Goal: Navigation & Orientation: Find specific page/section

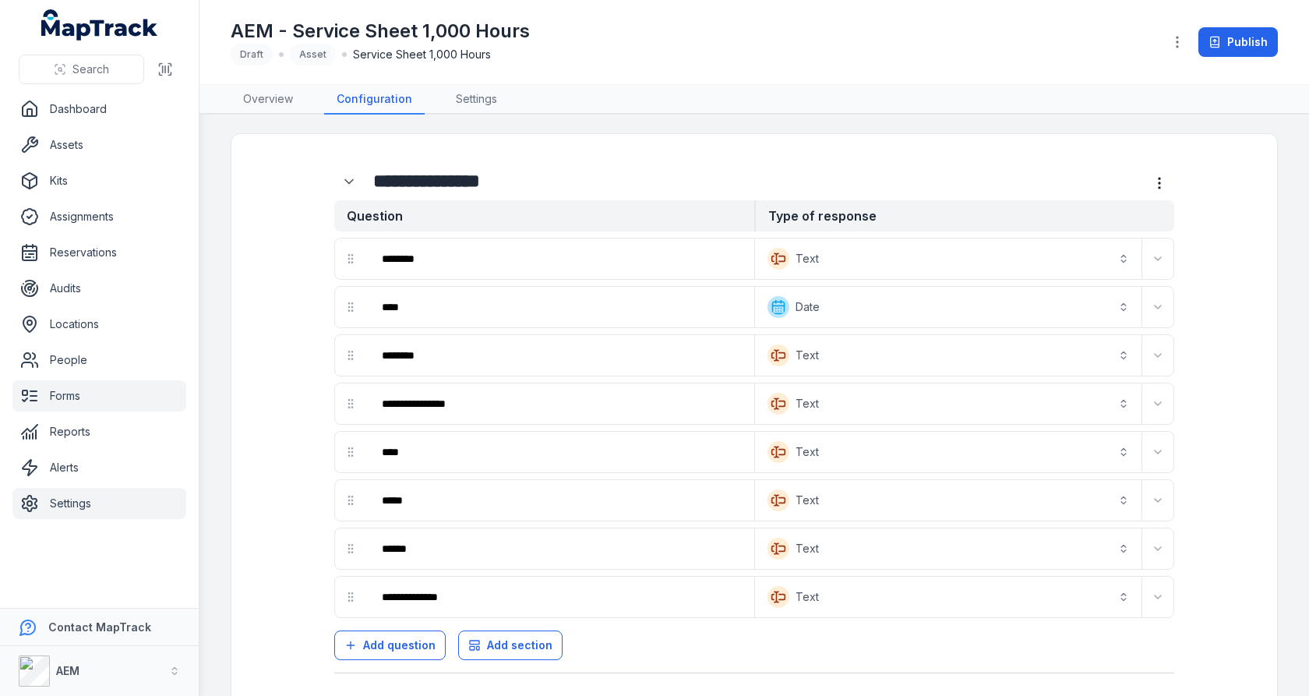
click at [124, 503] on link "Settings" at bounding box center [99, 503] width 174 height 31
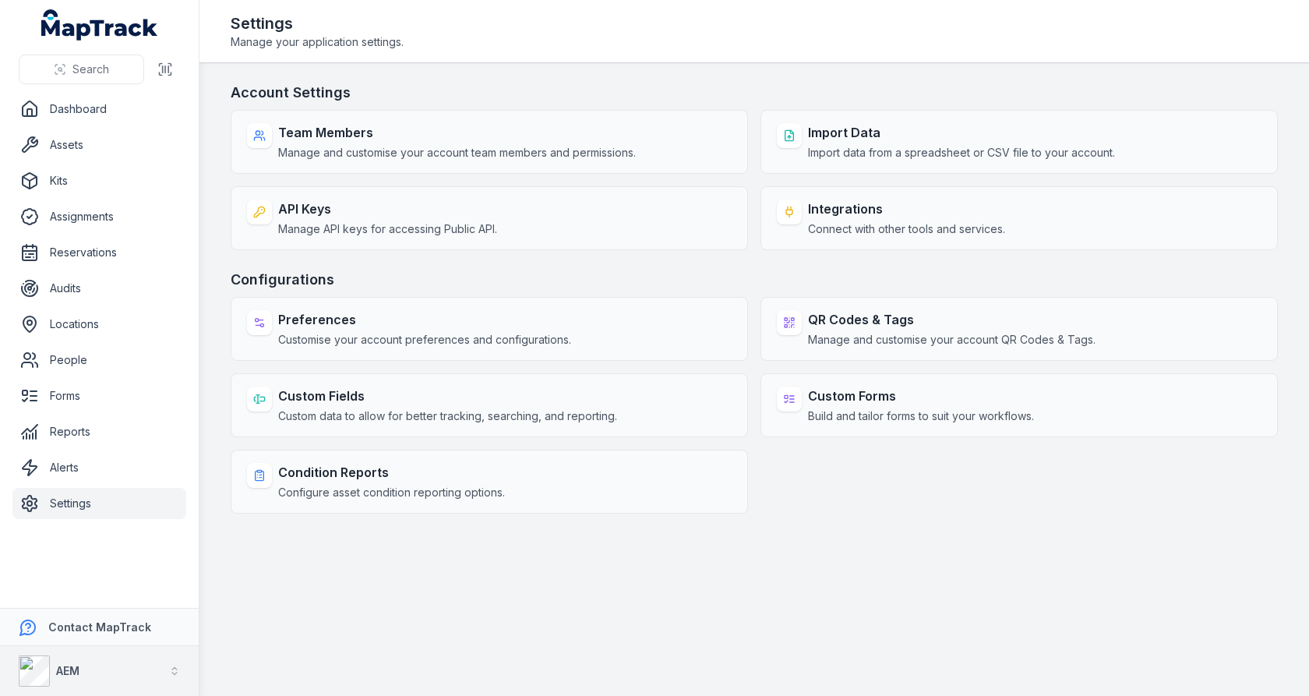
click at [104, 680] on button "AEM" at bounding box center [99, 671] width 199 height 50
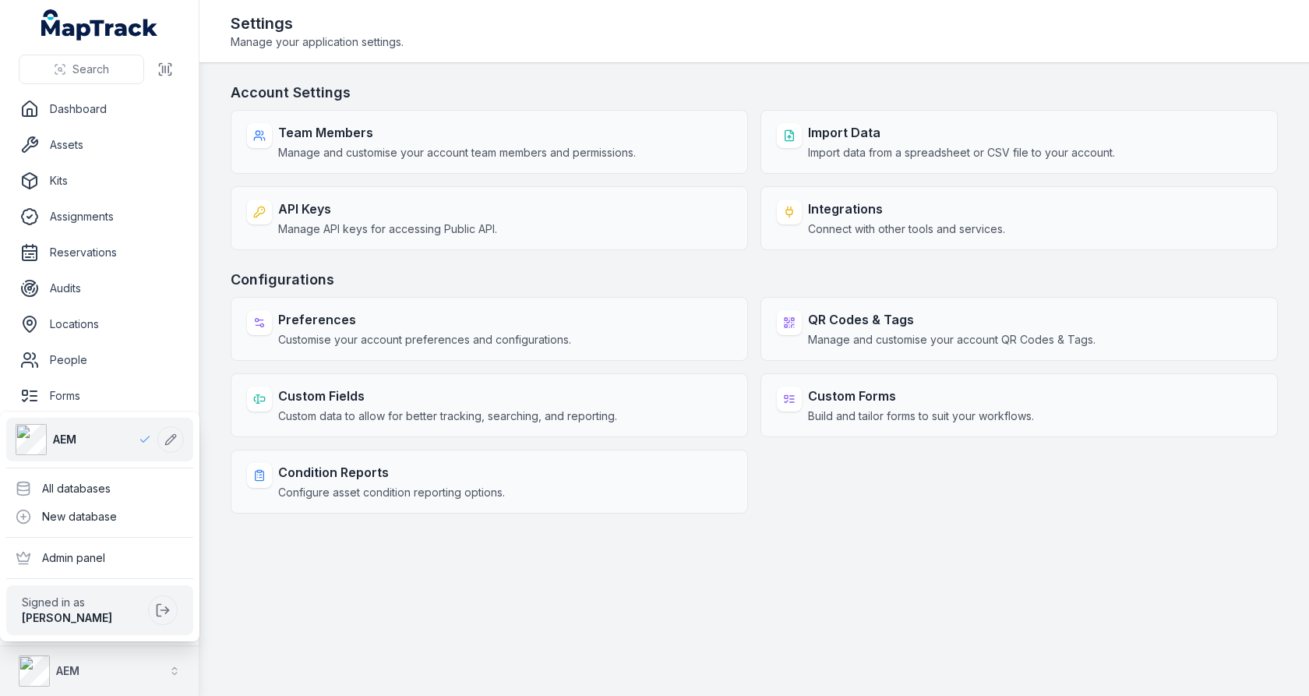
click at [79, 673] on strong "AEM" at bounding box center [67, 670] width 23 height 13
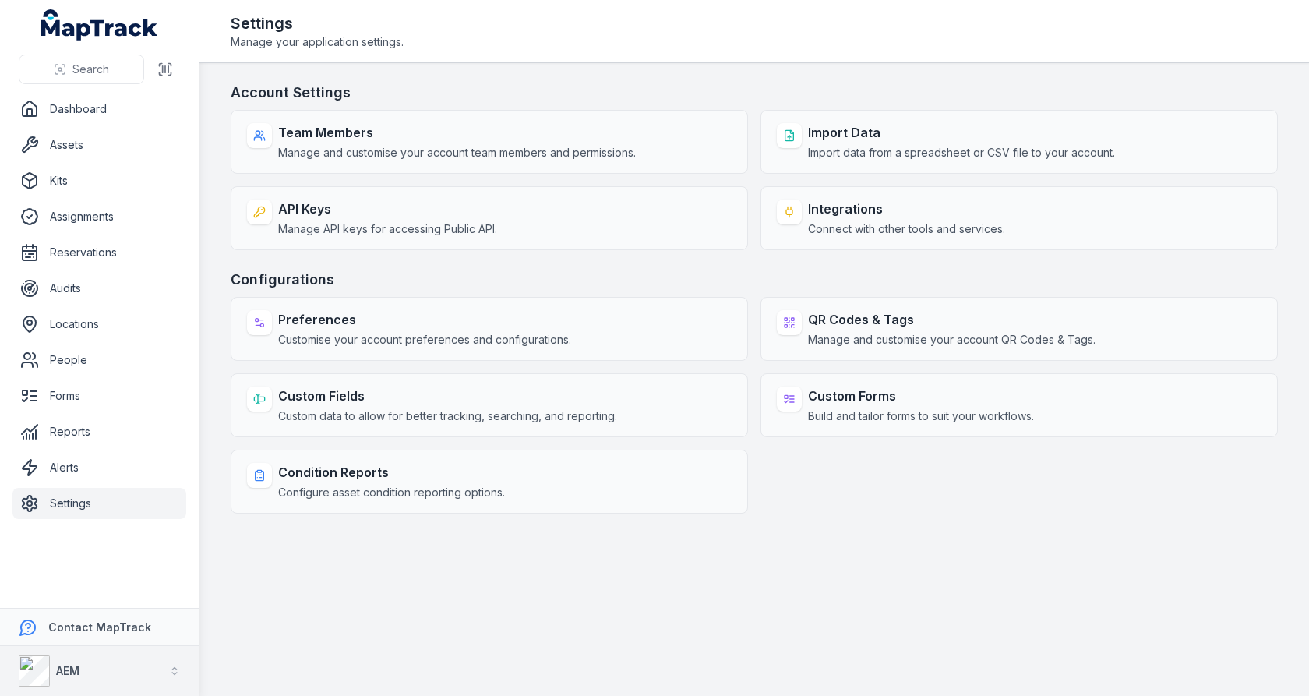
click at [77, 672] on strong "AEM" at bounding box center [67, 670] width 23 height 13
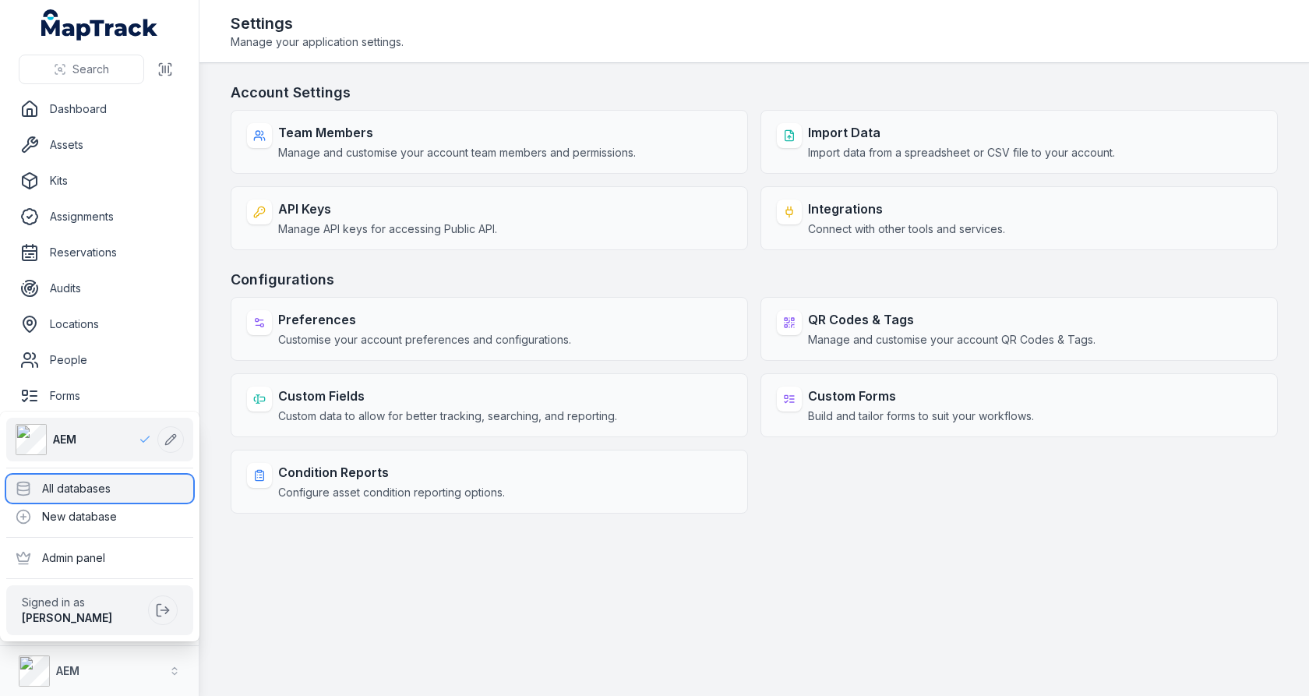
click at [143, 495] on div "All databases" at bounding box center [99, 489] width 187 height 28
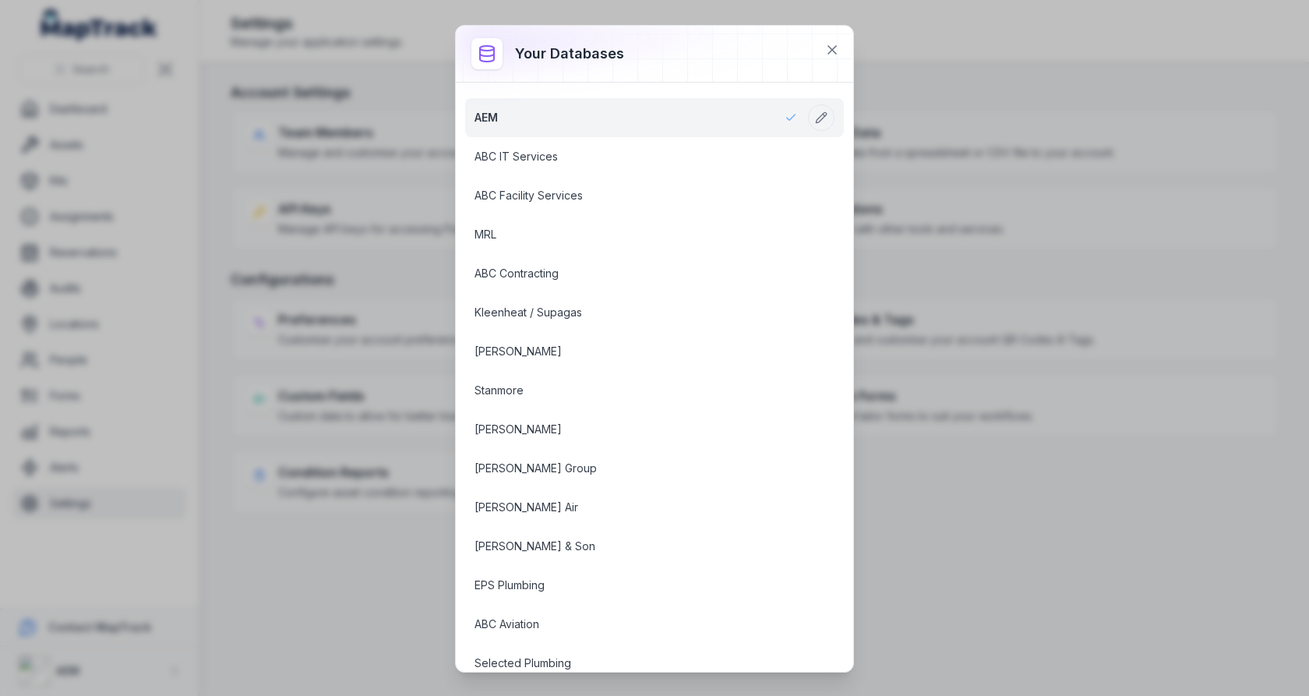
scroll to position [1851, 0]
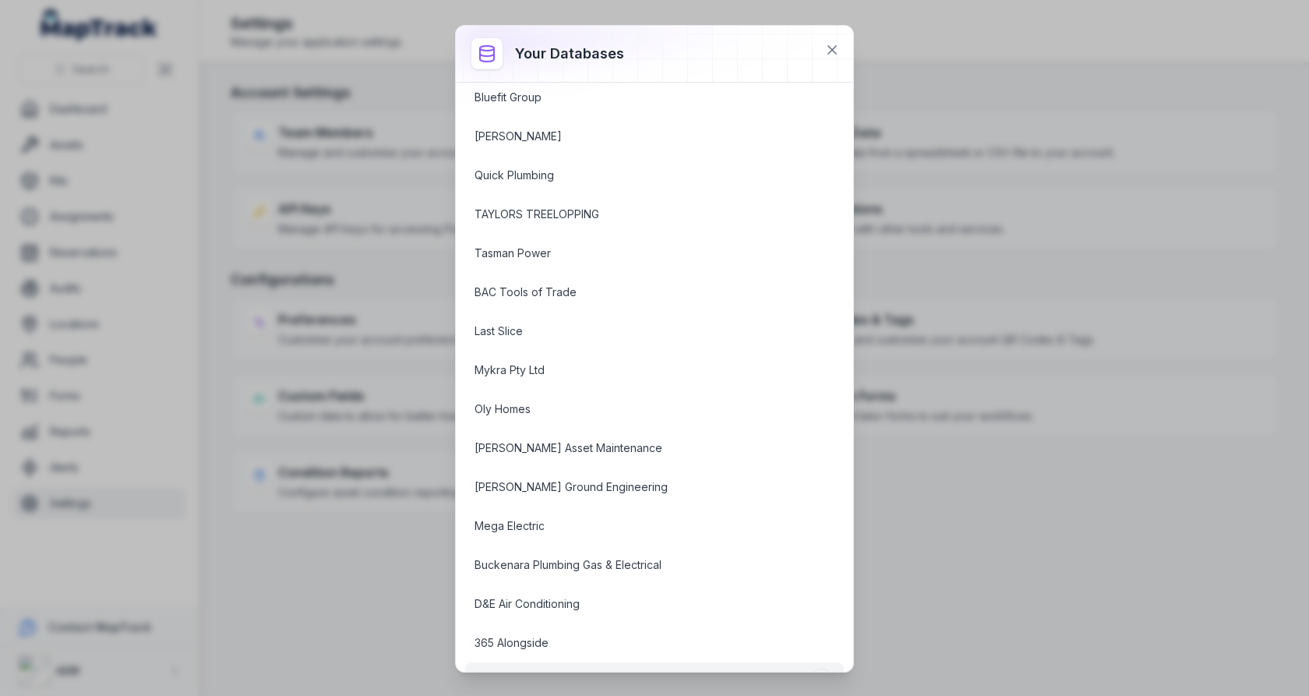
click at [542, 674] on link "Polkadot Plumbers" at bounding box center [636, 682] width 323 height 16
click at [549, 635] on link "365 Alongside" at bounding box center [636, 643] width 323 height 16
click at [579, 635] on link "365 Alongside" at bounding box center [636, 643] width 323 height 16
